Goal: Task Accomplishment & Management: Manage account settings

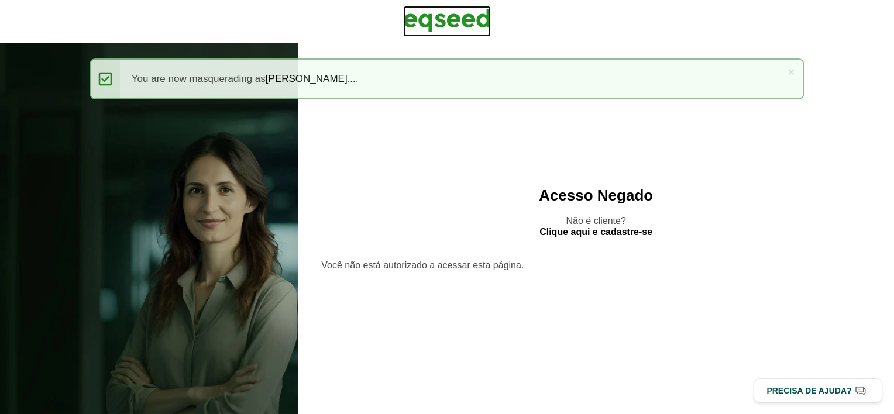
click at [440, 15] on img at bounding box center [447, 20] width 88 height 29
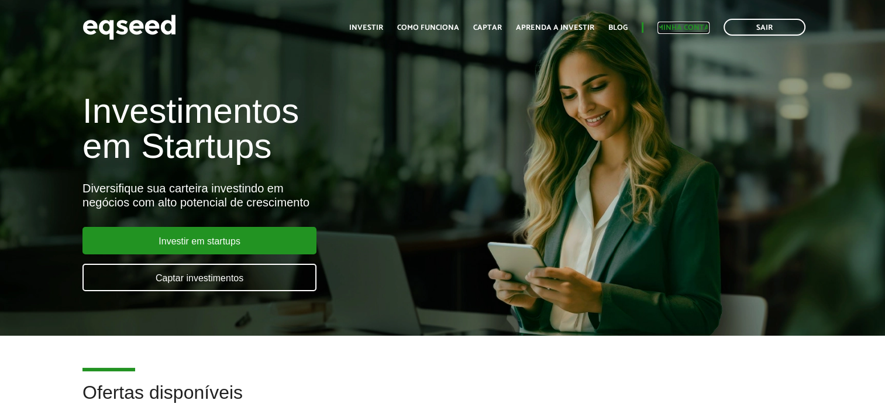
click at [681, 26] on link "Minha conta" at bounding box center [684, 28] width 52 height 8
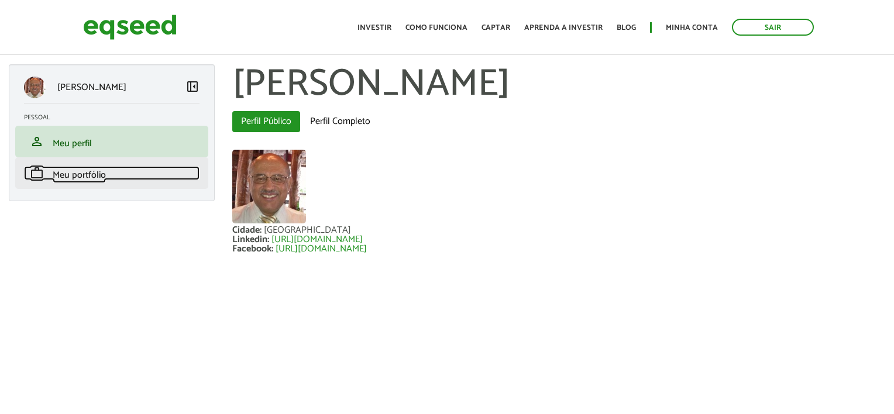
click at [118, 176] on link "work Meu portfólio" at bounding box center [112, 173] width 176 height 14
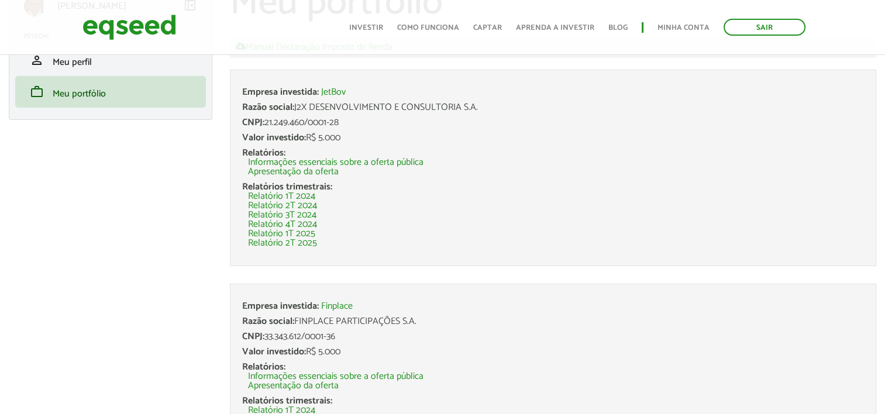
scroll to position [117, 0]
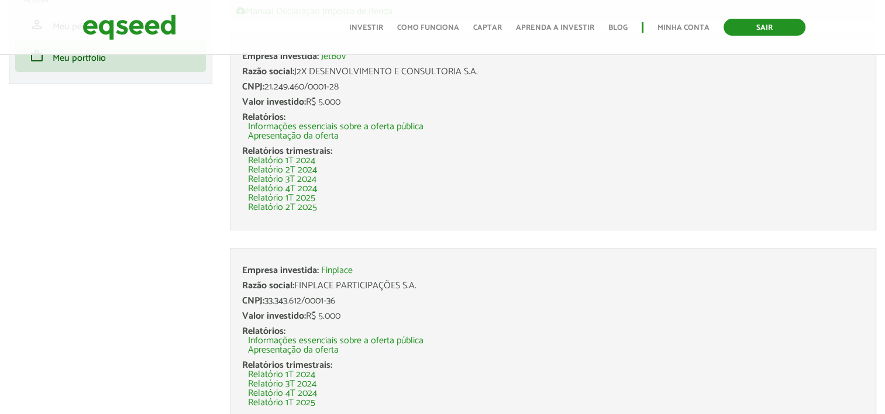
click at [750, 32] on link "Sair" at bounding box center [765, 27] width 82 height 17
